Goal: Information Seeking & Learning: Learn about a topic

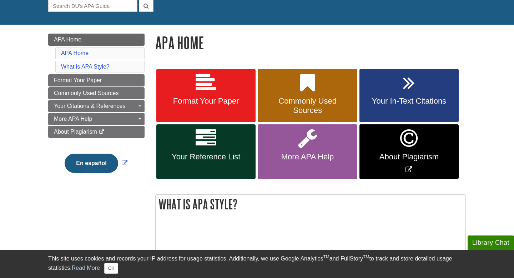
scroll to position [79, 0]
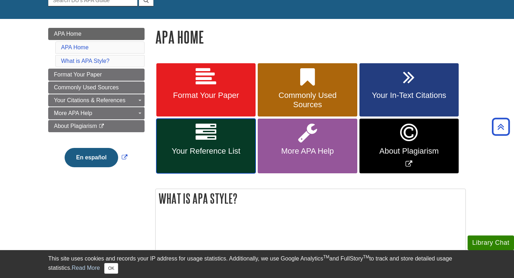
click at [208, 146] on span "Your Reference List" at bounding box center [206, 150] width 89 height 9
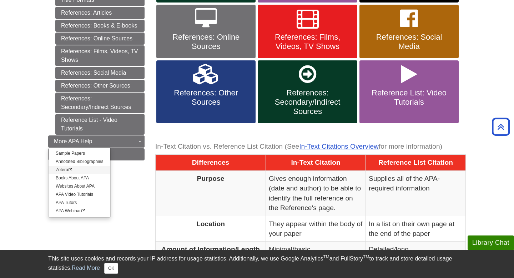
scroll to position [247, 0]
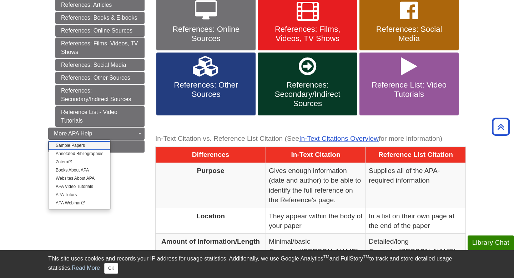
click at [75, 145] on link "Sample Papers" at bounding box center [80, 145] width 62 height 8
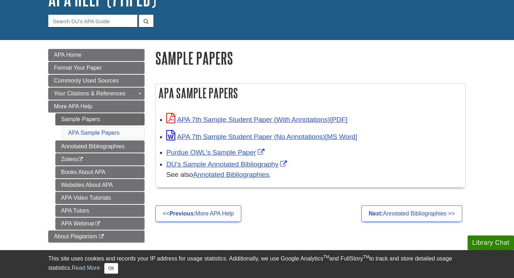
scroll to position [60, 0]
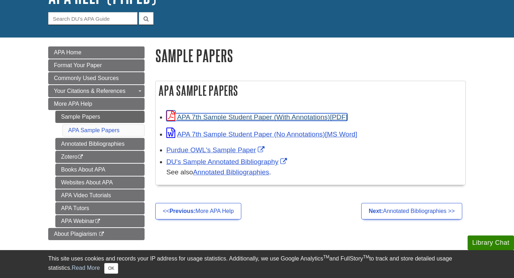
click at [243, 118] on link "APA 7th Sample Student Paper (With Annotations)" at bounding box center [256, 116] width 181 height 7
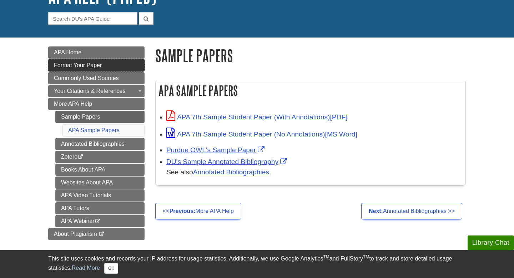
click at [96, 67] on span "Format Your Paper" at bounding box center [78, 65] width 48 height 6
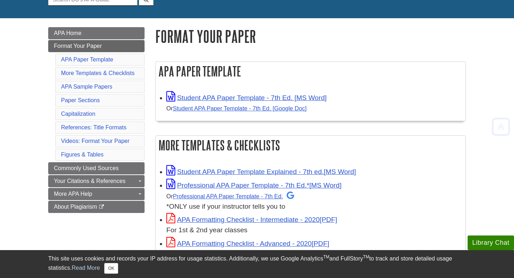
scroll to position [81, 0]
